Goal: Information Seeking & Learning: Learn about a topic

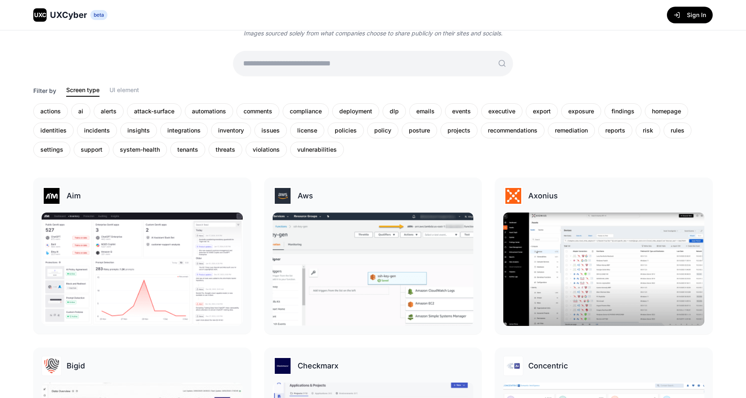
scroll to position [124, 0]
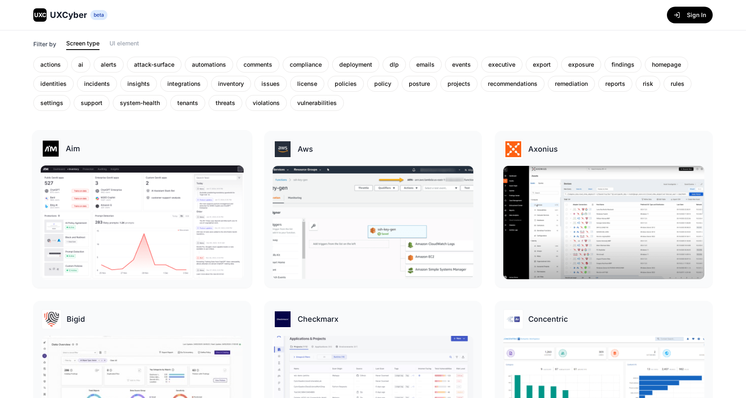
click at [184, 199] on img at bounding box center [142, 222] width 203 height 114
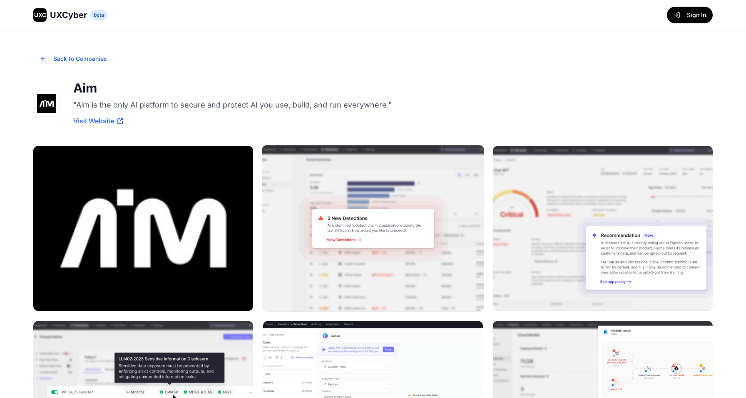
click at [400, 284] on img at bounding box center [373, 228] width 222 height 167
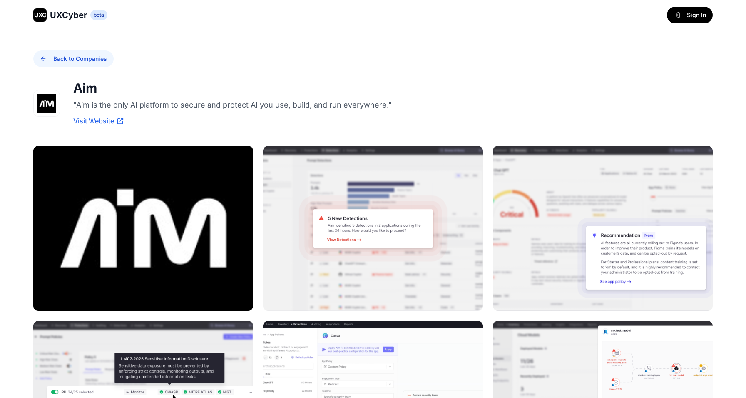
click at [83, 56] on button "Back to Companies" at bounding box center [73, 58] width 80 height 17
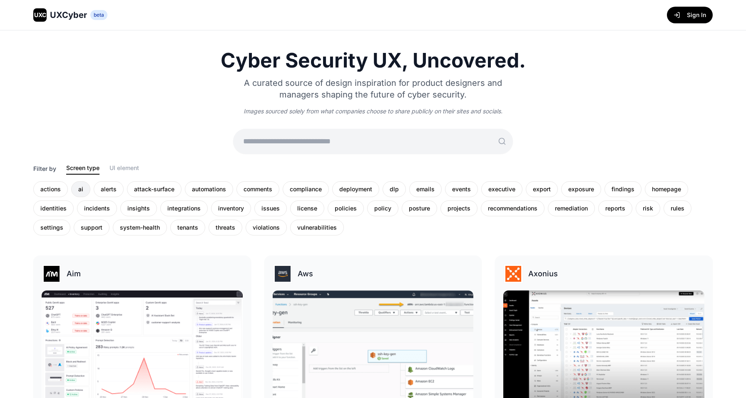
click at [85, 186] on div "ai" at bounding box center [80, 189] width 19 height 16
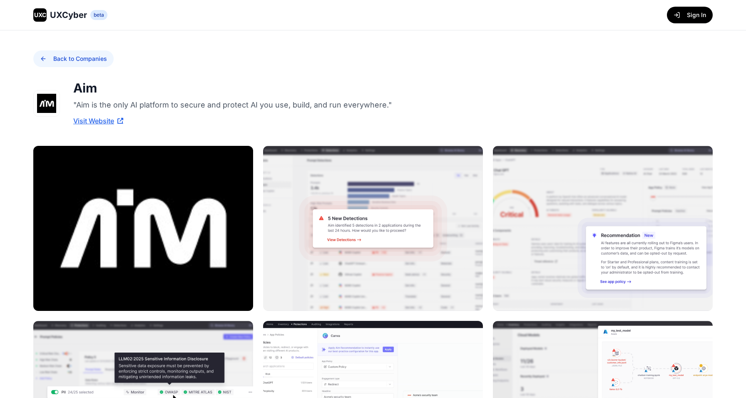
click at [71, 57] on button "Back to Companies" at bounding box center [73, 58] width 80 height 17
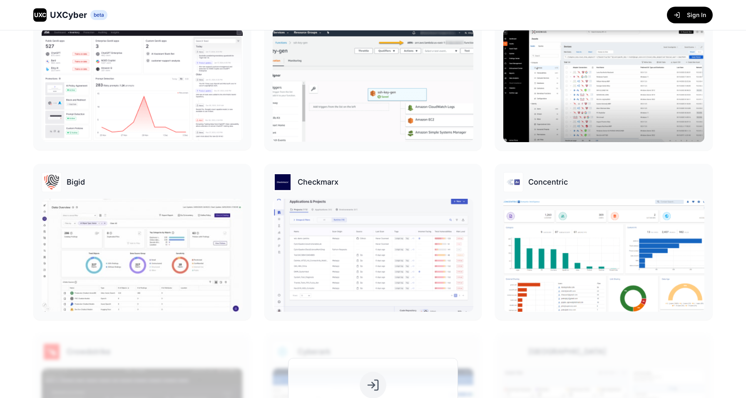
scroll to position [402, 0]
